Goal: Task Accomplishment & Management: Manage account settings

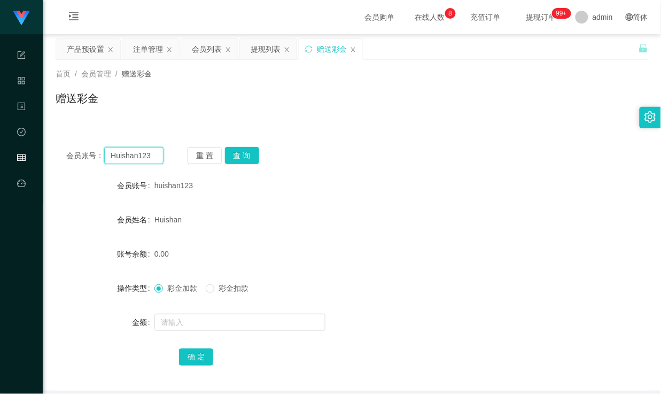
drag, startPoint x: 129, startPoint y: 151, endPoint x: 128, endPoint y: 158, distance: 7.0
click at [129, 152] on input "Huishan123" at bounding box center [133, 155] width 59 height 17
click at [128, 158] on input "Huishan123" at bounding box center [133, 155] width 59 height 17
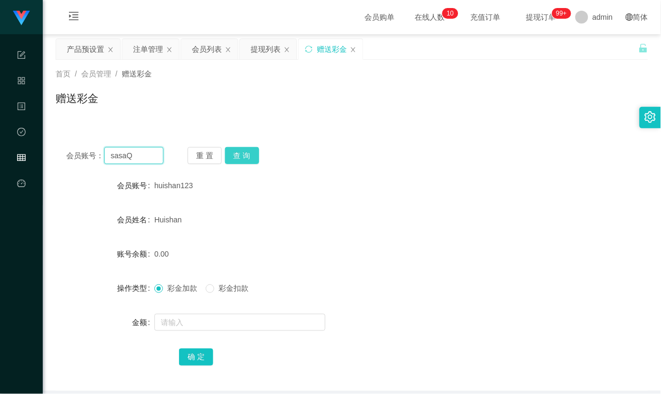
type input "sasaQ"
click at [247, 156] on button "查 询" at bounding box center [242, 155] width 34 height 17
click at [346, 156] on div "会员账号： sasaQ 重 置 查 询" at bounding box center [352, 155] width 592 height 17
click at [328, 201] on form "会员账号 SasaQ 会员姓名 Quek Siew Choon 账号余额 85000.00 操作类型 彩金加款 彩金扣款 金额 确 定" at bounding box center [352, 271] width 592 height 192
click at [331, 199] on form "会员账号 SasaQ 会员姓名 Quek Siew Choon 账号余额 85000.00 操作类型 彩金加款 彩金扣款 金额 确 定" at bounding box center [352, 271] width 592 height 192
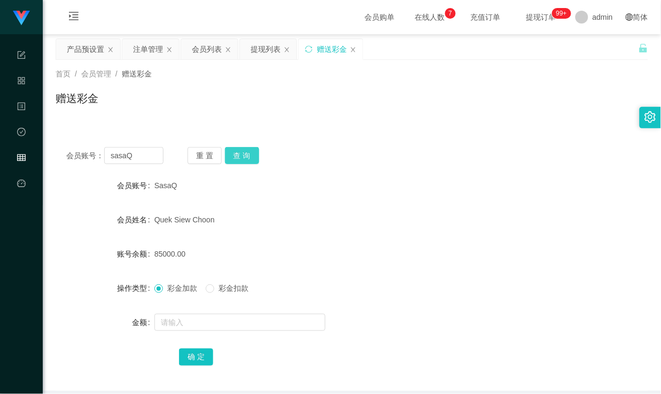
click at [241, 158] on button "查 询" at bounding box center [242, 155] width 34 height 17
drag, startPoint x: 155, startPoint y: 156, endPoint x: 75, endPoint y: 158, distance: 80.7
click at [77, 163] on div "会员账号： [PERSON_NAME]" at bounding box center [114, 155] width 97 height 17
drag, startPoint x: 214, startPoint y: 49, endPoint x: 333, endPoint y: 18, distance: 123.7
click at [214, 49] on div "会员列表" at bounding box center [207, 49] width 30 height 20
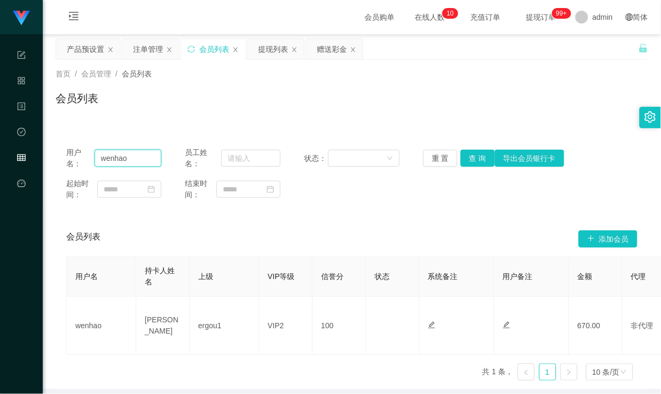
drag, startPoint x: 150, startPoint y: 156, endPoint x: 33, endPoint y: 154, distance: 116.4
click at [33, 154] on section "代理端 系统配置 产品管理 内容中心 数据中心 会员管理 平台首页 保存配置 重置配置 整体风格设置 主题色 导航设置 内容区域宽度 定宽 固定Header …" at bounding box center [330, 219] width 661 height 438
paste input "sasaQ"
type input "sasaQ"
click at [465, 161] on button "查 询" at bounding box center [477, 158] width 34 height 17
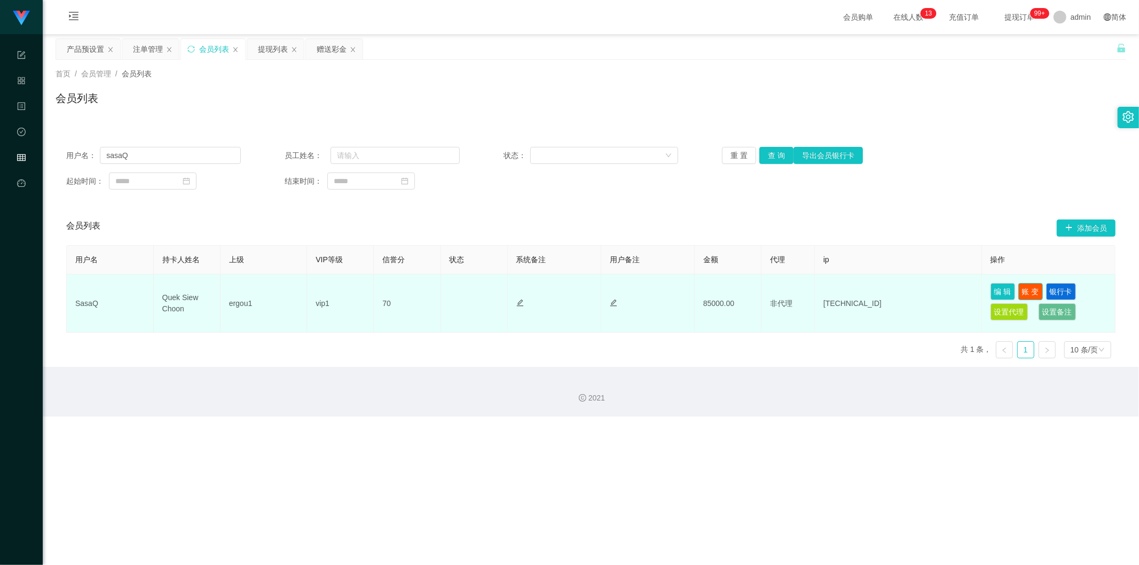
click at [660, 287] on button "账 变" at bounding box center [1030, 291] width 25 height 17
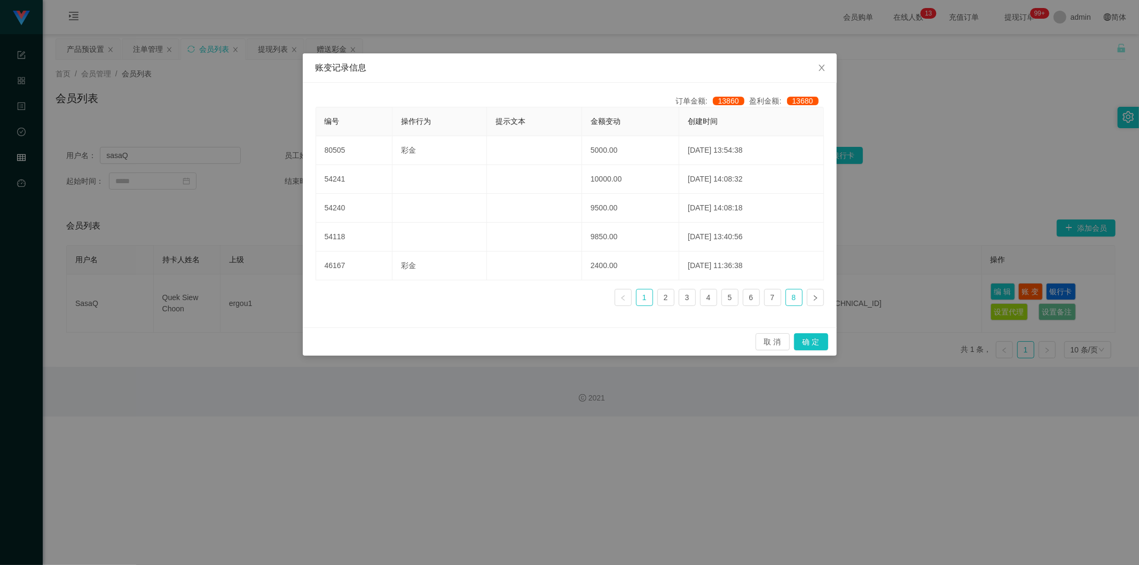
click at [660, 301] on link "8" at bounding box center [794, 297] width 16 height 16
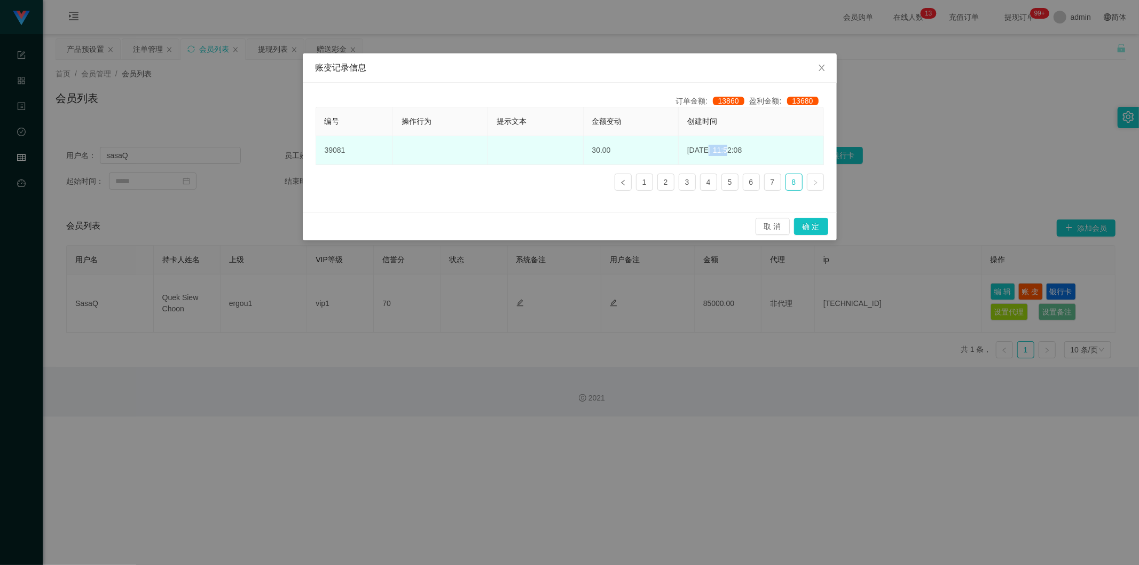
drag, startPoint x: 688, startPoint y: 151, endPoint x: 709, endPoint y: 151, distance: 21.4
click at [660, 151] on td "[DATE] 11:52:08" at bounding box center [751, 150] width 145 height 29
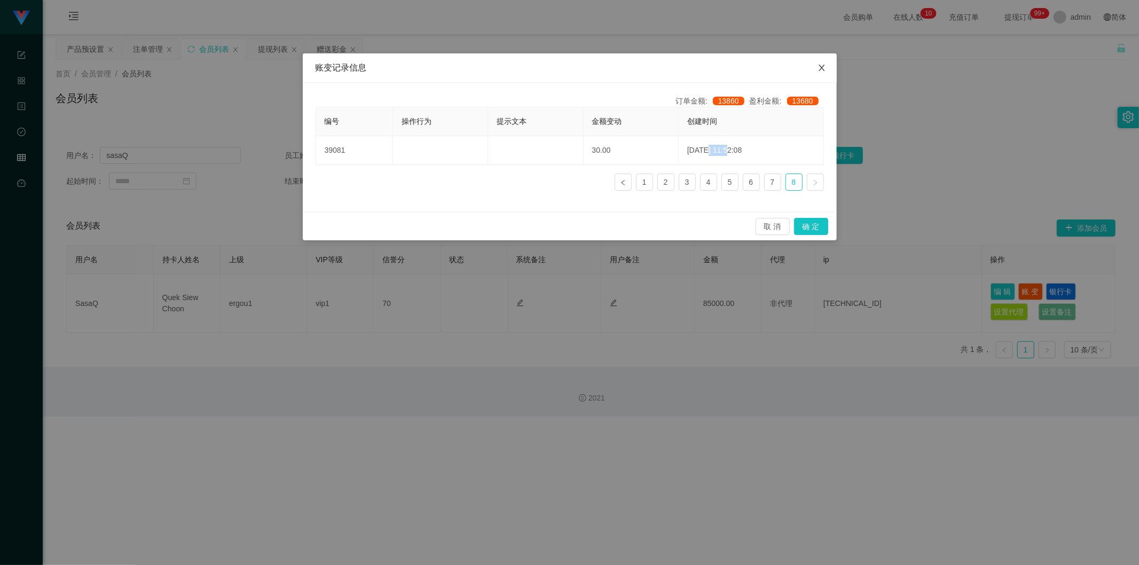
click at [660, 66] on icon "图标: close" at bounding box center [822, 68] width 6 height 6
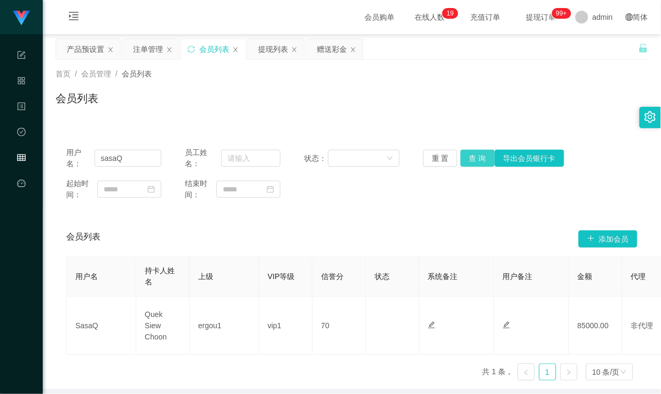
click at [482, 159] on button "查 询" at bounding box center [477, 158] width 34 height 17
click at [411, 103] on div "会员列表" at bounding box center [352, 102] width 592 height 25
